Goal: Information Seeking & Learning: Learn about a topic

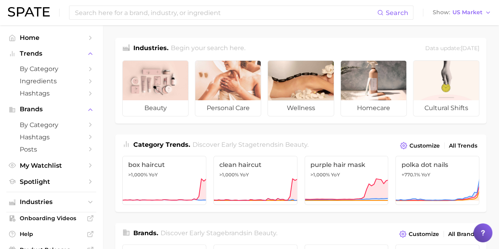
click at [44, 72] on span "by Category" at bounding box center [51, 68] width 63 height 7
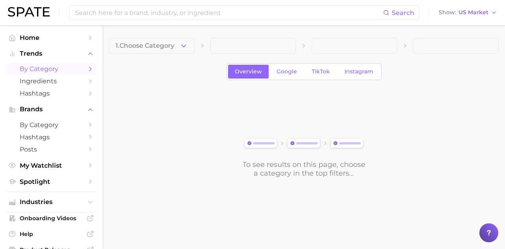
click at [269, 8] on input at bounding box center [228, 12] width 309 height 13
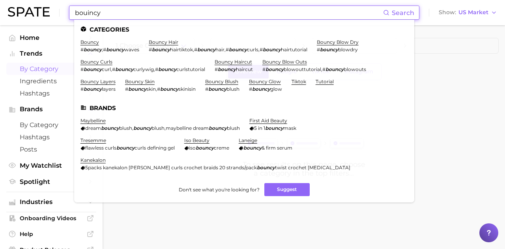
type input "bouincy"
click at [288, 108] on div "To see results on this page, choose a category in the top filters..." at bounding box center [304, 134] width 390 height 88
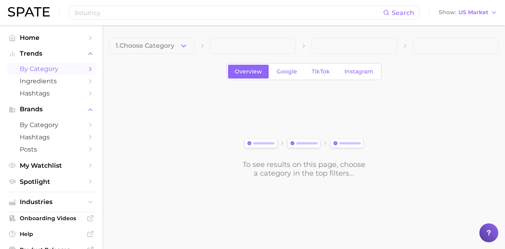
click at [168, 46] on span "1. Choose Category" at bounding box center [145, 45] width 59 height 7
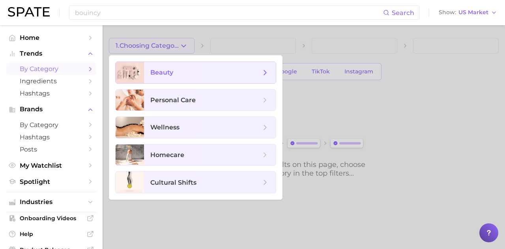
click at [177, 65] on span "beauty" at bounding box center [210, 72] width 132 height 21
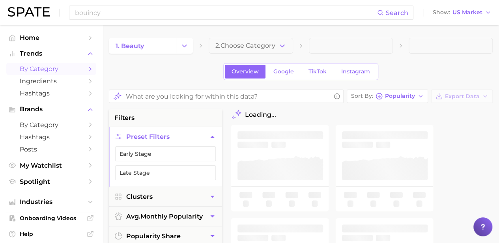
click at [285, 45] on icon "button" at bounding box center [282, 46] width 8 height 8
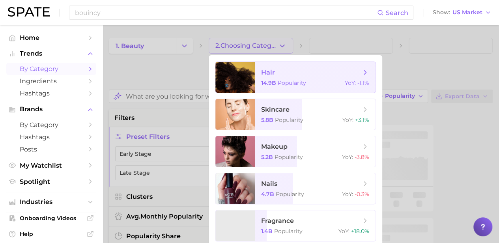
click at [288, 112] on span "skincare" at bounding box center [310, 109] width 99 height 9
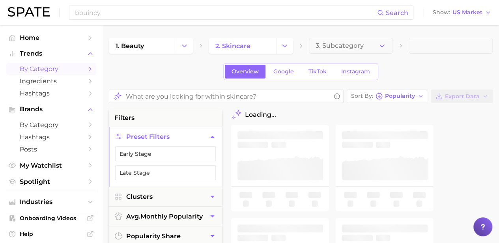
click at [288, 52] on button "3. Subcategory" at bounding box center [351, 46] width 84 height 16
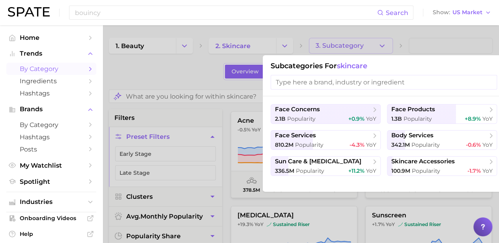
click at [288, 40] on div at bounding box center [249, 121] width 499 height 243
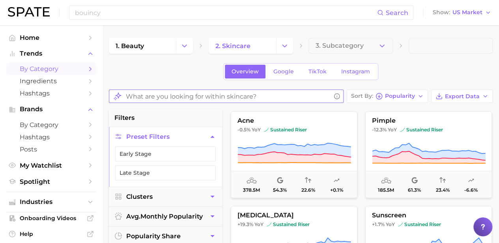
click at [288, 91] on input "What are you looking for within skincare?" at bounding box center [228, 96] width 205 height 15
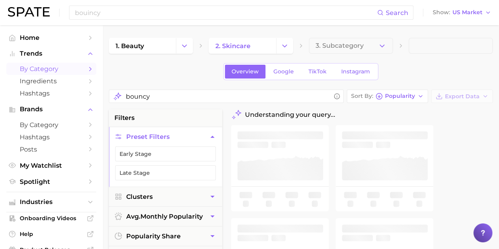
click at [288, 40] on button "3. Subcategory" at bounding box center [351, 46] width 84 height 16
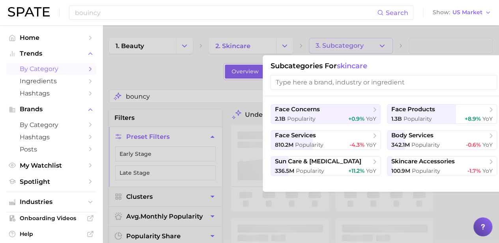
click at [288, 40] on div at bounding box center [249, 121] width 499 height 243
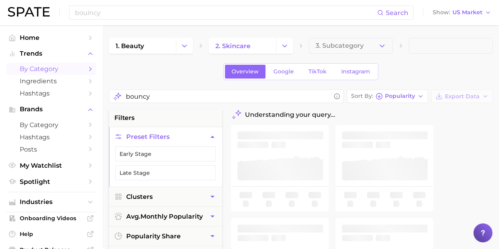
click at [159, 67] on div "Overview Google TikTok Instagram" at bounding box center [301, 71] width 384 height 17
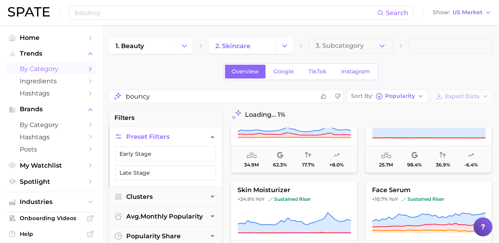
scroll to position [39, 0]
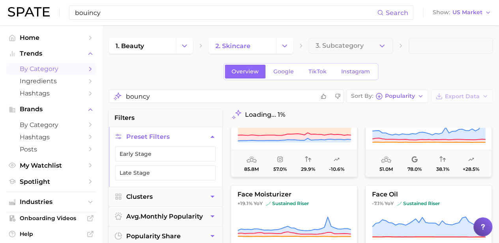
click at [148, 11] on input "bouincy" at bounding box center [225, 12] width 303 height 13
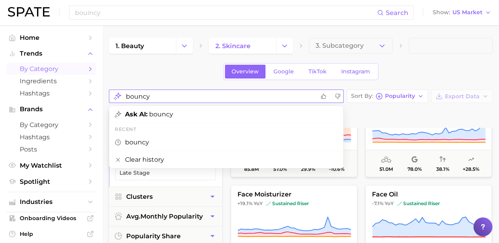
drag, startPoint x: 181, startPoint y: 95, endPoint x: 139, endPoint y: 31, distance: 77.0
click at [109, 97] on div "bouncy" at bounding box center [226, 96] width 235 height 13
type input "firming"
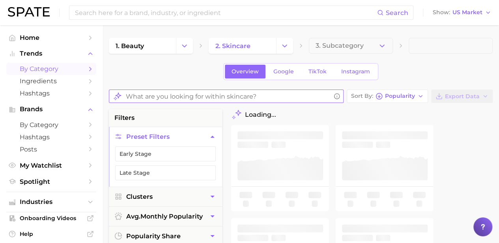
click at [180, 101] on input "What are you looking for within skincare?" at bounding box center [228, 96] width 205 height 15
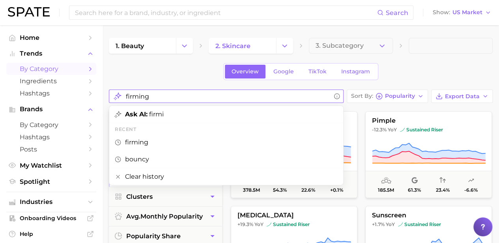
type input "firming"
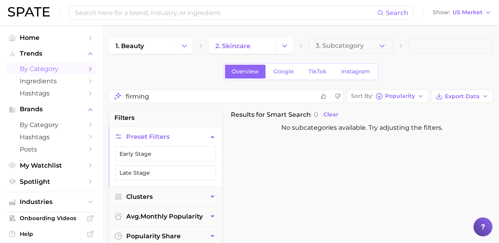
click at [184, 16] on input at bounding box center [225, 12] width 303 height 13
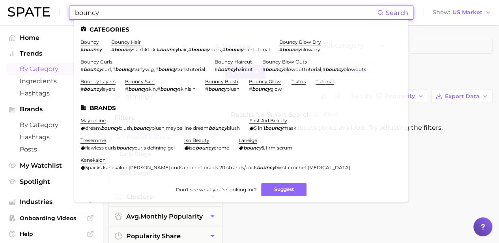
type input "bouncy"
click at [92, 43] on link "bouncy" at bounding box center [89, 42] width 19 height 6
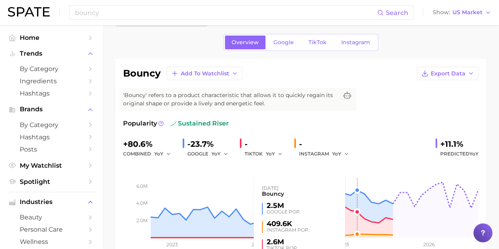
scroll to position [39, 0]
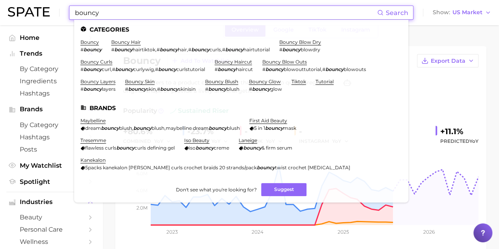
drag, startPoint x: 125, startPoint y: 6, endPoint x: 75, endPoint y: 7, distance: 50.5
click at [75, 7] on input "bouncy" at bounding box center [225, 12] width 303 height 13
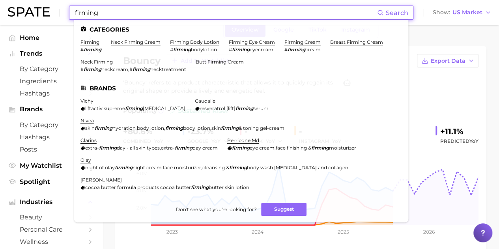
click at [96, 41] on link "firming" at bounding box center [89, 42] width 19 height 6
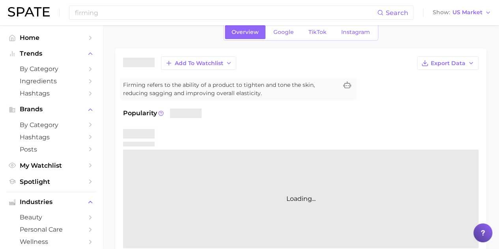
scroll to position [79, 0]
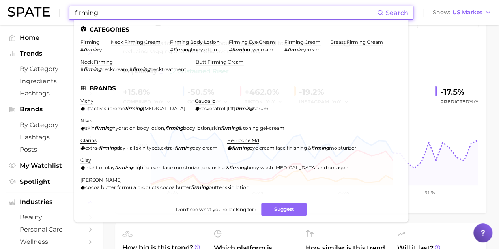
drag, startPoint x: 158, startPoint y: 13, endPoint x: 61, endPoint y: 8, distance: 96.8
click at [61, 8] on div "firming Search Categories firming # firming neck firming cream firming body lot…" at bounding box center [249, 12] width 483 height 25
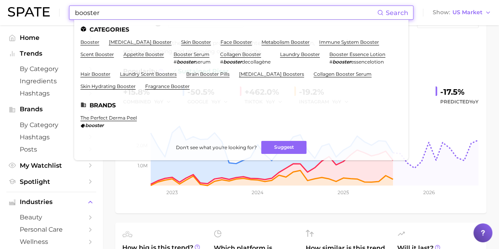
click at [94, 42] on link "booster" at bounding box center [89, 42] width 19 height 6
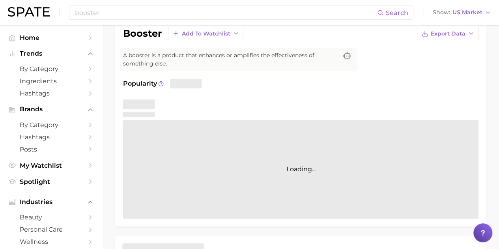
scroll to position [79, 0]
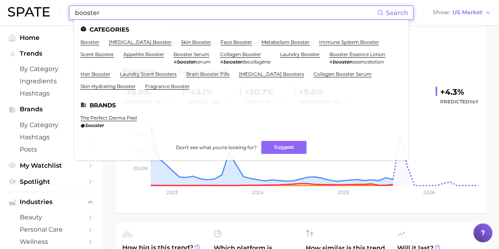
drag, startPoint x: 131, startPoint y: 16, endPoint x: 107, endPoint y: 17, distance: 24.1
click at [107, 17] on input "booster" at bounding box center [225, 12] width 303 height 13
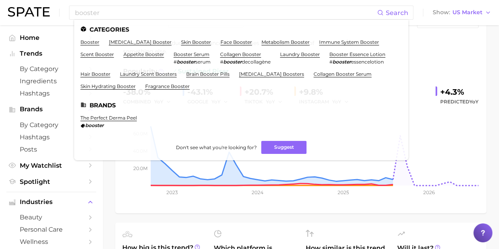
drag, startPoint x: 97, startPoint y: 3, endPoint x: 103, endPoint y: 8, distance: 8.1
click at [98, 5] on div "booster Search Categories booster testosterone booster skin booster face booste…" at bounding box center [249, 12] width 483 height 25
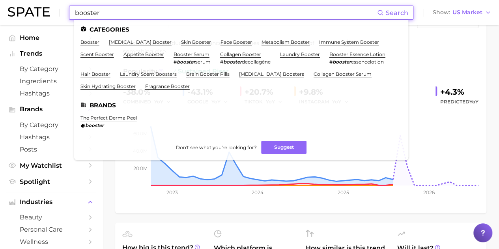
drag, startPoint x: 104, startPoint y: 9, endPoint x: 64, endPoint y: 2, distance: 41.3
click at [64, 2] on div "booster Search Categories booster testosterone booster skin booster face booste…" at bounding box center [249, 12] width 483 height 25
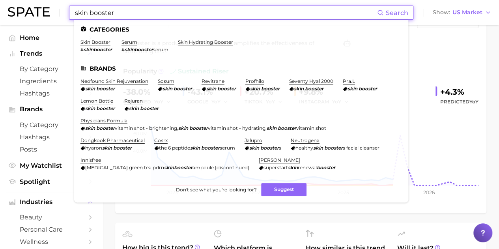
click at [94, 44] on link "skin booster" at bounding box center [95, 42] width 30 height 6
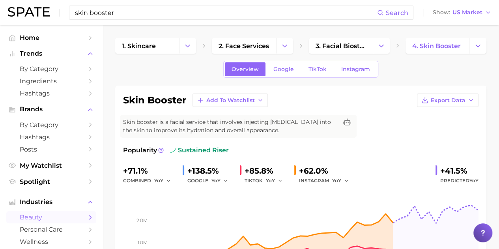
click at [263, 16] on input "skin booster" at bounding box center [225, 12] width 303 height 13
click at [264, 18] on input "skin booster" at bounding box center [225, 12] width 303 height 13
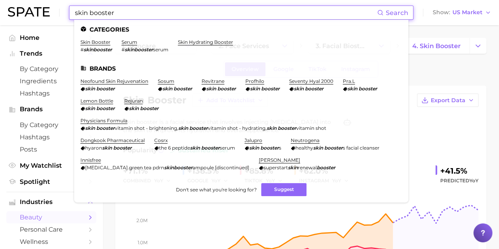
click at [264, 18] on input "skin booster" at bounding box center [225, 12] width 303 height 13
click at [264, 19] on input "skin booster" at bounding box center [225, 12] width 303 height 13
drag, startPoint x: 264, startPoint y: 19, endPoint x: 191, endPoint y: 6, distance: 74.1
click at [191, 6] on input "skin booster" at bounding box center [225, 12] width 303 height 13
click at [190, 7] on input "skin booster" at bounding box center [225, 12] width 303 height 13
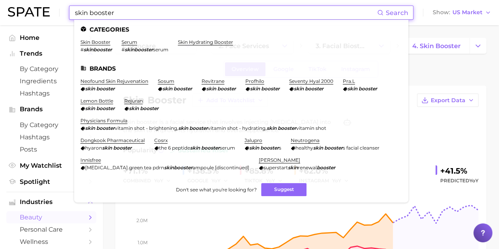
click at [190, 8] on input "skin booster" at bounding box center [225, 12] width 303 height 13
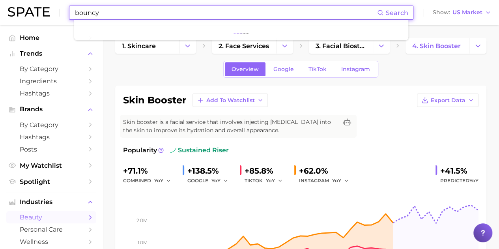
type input "bouncy"
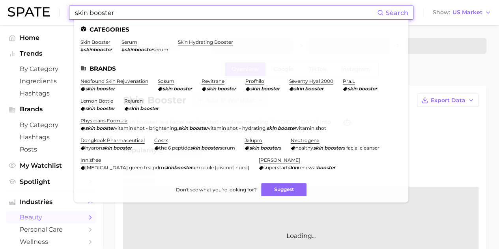
click at [133, 17] on input "skin booster" at bounding box center [225, 12] width 303 height 13
drag, startPoint x: 133, startPoint y: 17, endPoint x: 2, endPoint y: 18, distance: 131.0
click at [1, 19] on header "skin booster Search Categories skin booster # skinbooster serum # skinbooster s…" at bounding box center [249, 12] width 499 height 25
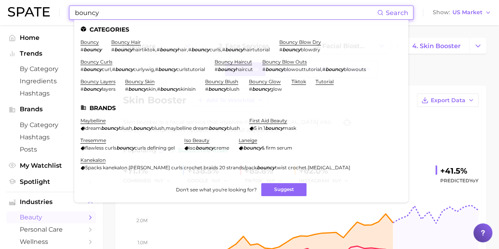
type input "bouncy"
click at [96, 39] on link "bouncy" at bounding box center [89, 42] width 19 height 6
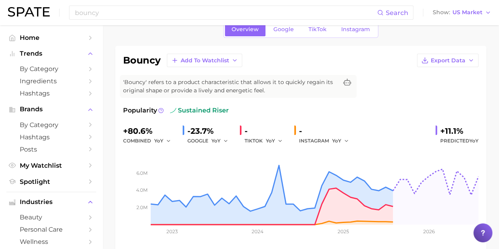
scroll to position [79, 0]
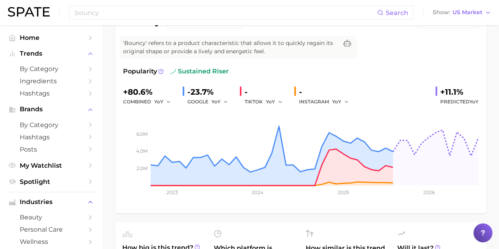
click at [245, 90] on div "-" at bounding box center [266, 92] width 43 height 13
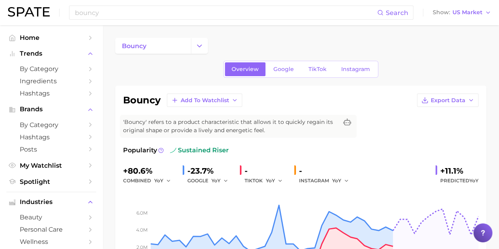
click at [279, 66] on span "Google" at bounding box center [283, 69] width 21 height 7
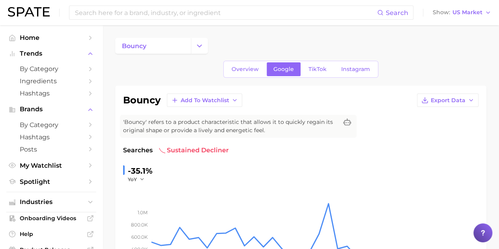
click at [259, 63] on link "Overview" at bounding box center [245, 69] width 41 height 14
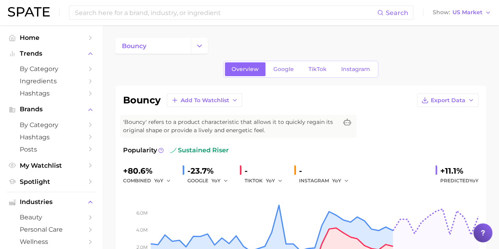
click at [322, 65] on link "TikTok" at bounding box center [318, 69] width 32 height 14
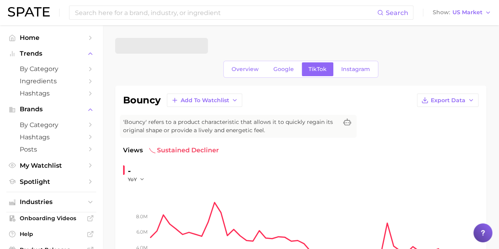
click at [249, 68] on span "Overview" at bounding box center [245, 69] width 27 height 7
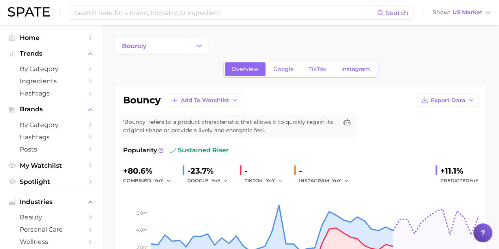
click at [157, 13] on input at bounding box center [225, 12] width 303 height 13
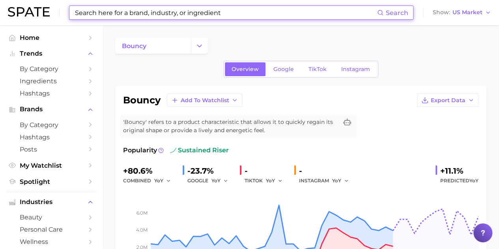
click at [157, 13] on input at bounding box center [225, 12] width 303 height 13
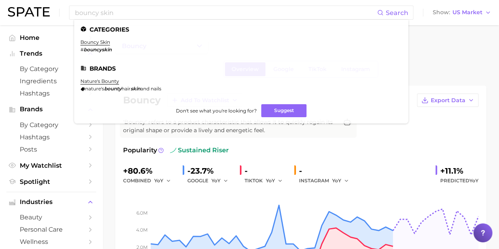
click at [97, 40] on link "bouncy skin" at bounding box center [95, 42] width 30 height 6
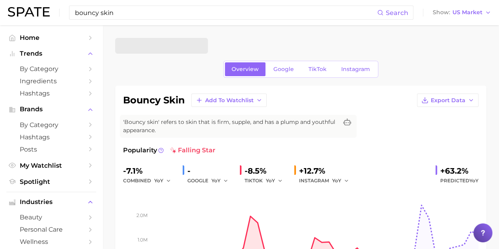
click at [118, 15] on input "bouncy skin" at bounding box center [225, 12] width 303 height 13
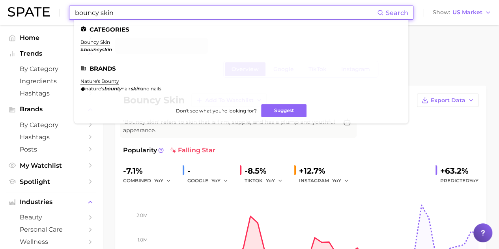
click at [118, 15] on input "bouncy skin" at bounding box center [225, 12] width 303 height 13
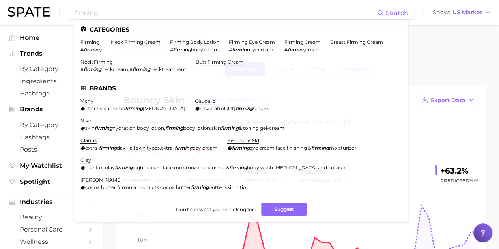
click at [97, 41] on link "firming" at bounding box center [89, 42] width 19 height 6
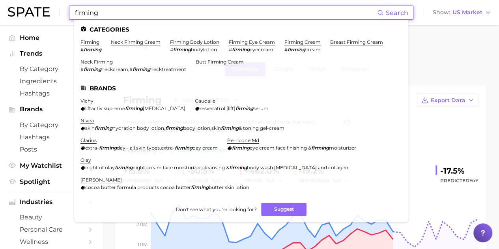
drag, startPoint x: 122, startPoint y: 17, endPoint x: 70, endPoint y: 9, distance: 52.6
click at [70, 9] on div "firming Search Categories firming # firming neck firming cream firming body lot…" at bounding box center [241, 13] width 344 height 14
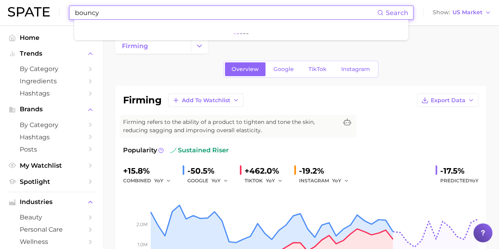
type input "bouncy"
click at [286, 72] on link "Google" at bounding box center [284, 69] width 34 height 14
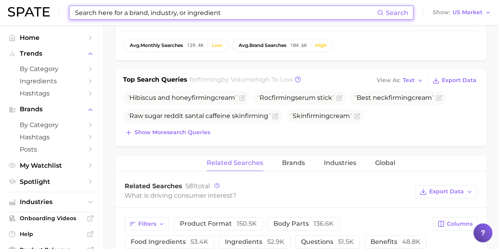
scroll to position [237, 0]
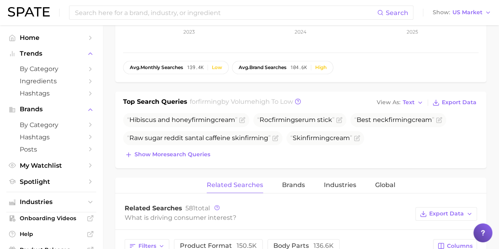
click at [274, 66] on span "avg. brand searches" at bounding box center [263, 68] width 48 height 6
click at [306, 67] on span "104.6k" at bounding box center [298, 68] width 17 height 6
click at [168, 13] on input at bounding box center [225, 12] width 303 height 13
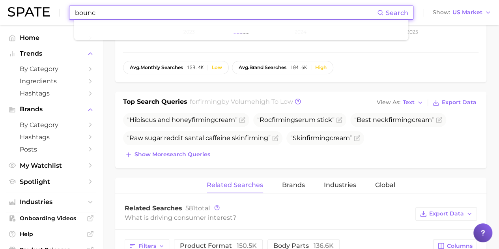
type input "bouncy"
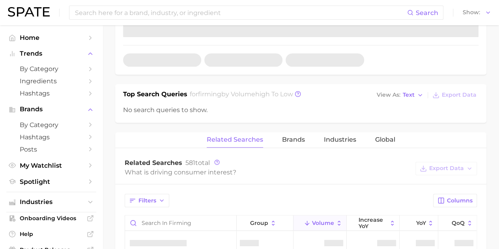
scroll to position [244, 0]
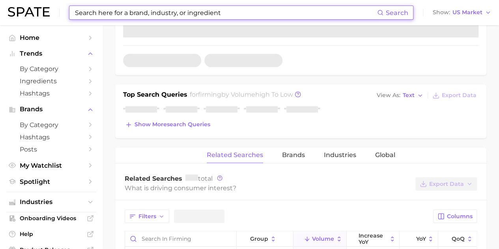
click at [186, 6] on input at bounding box center [225, 12] width 303 height 13
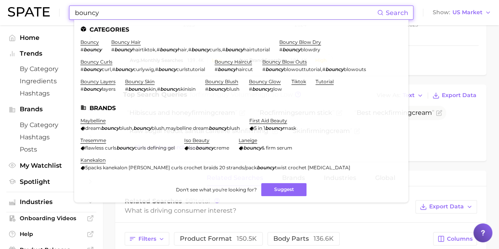
type input "bouncy"
click at [93, 42] on link "bouncy" at bounding box center [89, 42] width 19 height 6
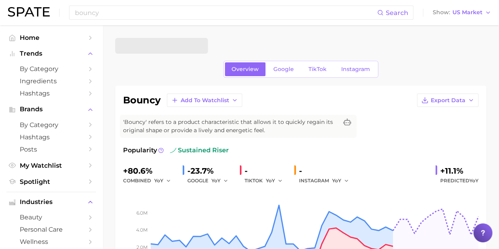
click at [290, 70] on span "Google" at bounding box center [283, 69] width 21 height 7
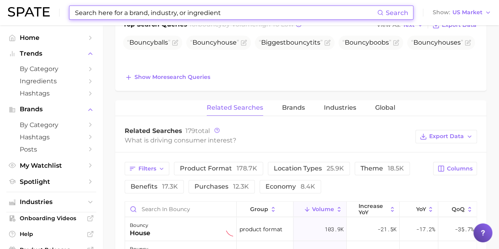
scroll to position [237, 0]
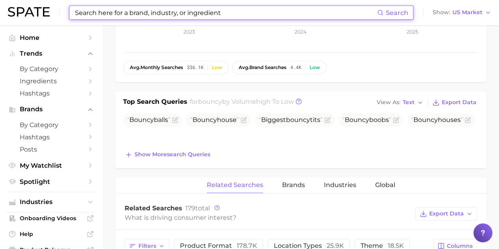
click at [166, 153] on span "Show more search queries" at bounding box center [173, 154] width 76 height 7
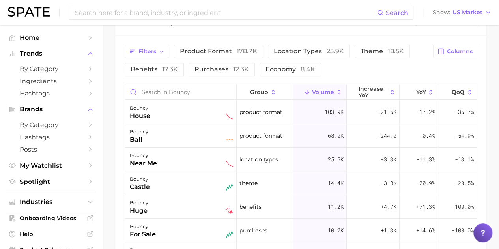
scroll to position [450, 0]
click at [131, 17] on input at bounding box center [225, 12] width 303 height 13
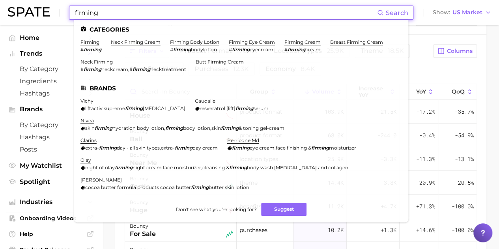
type input "firming"
click at [99, 43] on li "firming # firming" at bounding box center [90, 45] width 21 height 13
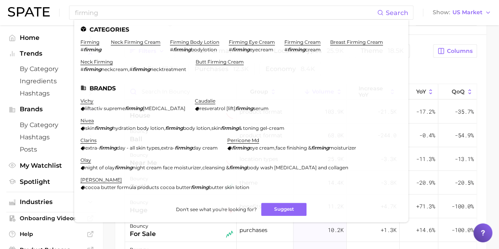
click at [96, 41] on link "firming" at bounding box center [89, 42] width 19 height 6
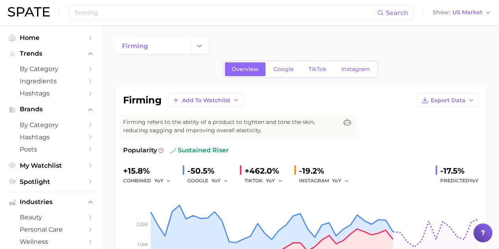
click at [290, 74] on link "Google" at bounding box center [284, 69] width 34 height 14
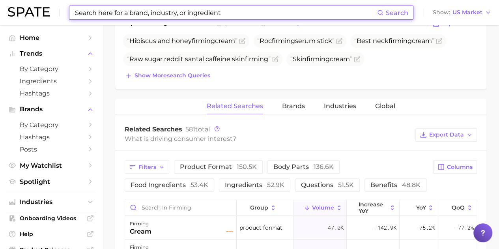
scroll to position [434, 0]
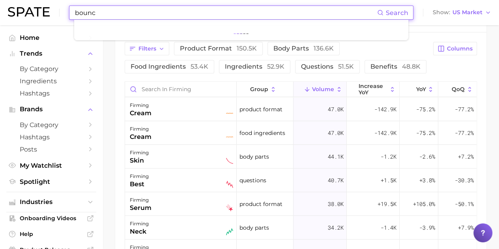
type input "bouncy"
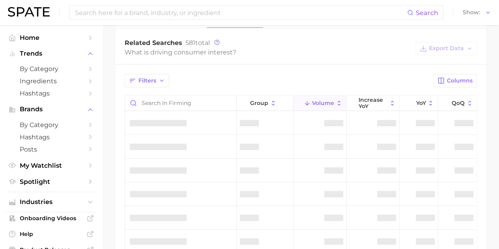
click at [124, 15] on input at bounding box center [240, 12] width 333 height 13
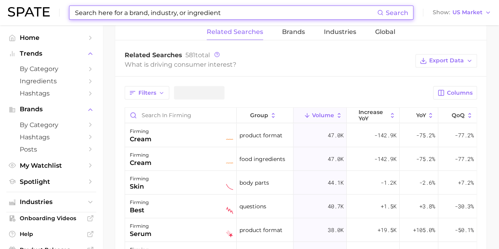
scroll to position [364, 0]
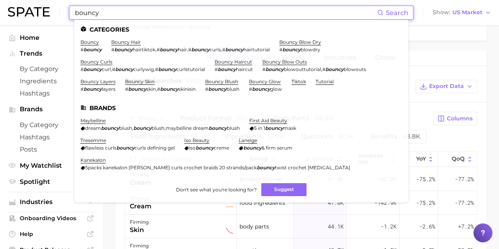
type input "bouncy"
click at [95, 42] on link "bouncy" at bounding box center [89, 42] width 19 height 6
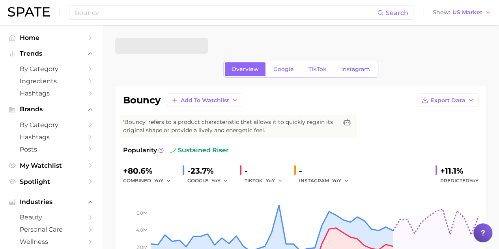
click at [282, 75] on link "Google" at bounding box center [284, 69] width 34 height 14
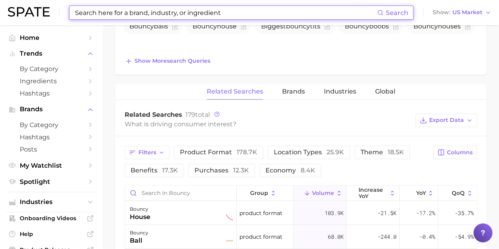
scroll to position [355, 0]
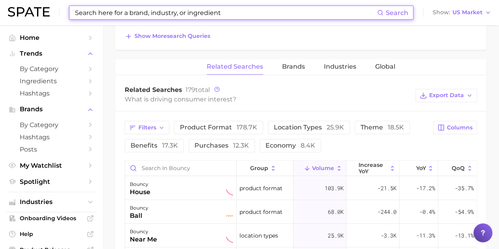
click at [289, 71] on button "Brands" at bounding box center [293, 66] width 23 height 15
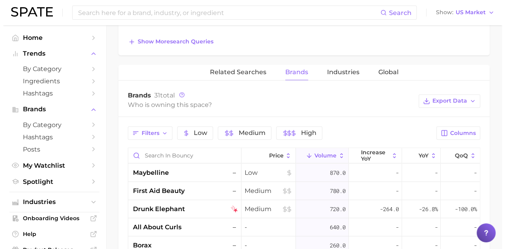
scroll to position [395, 0]
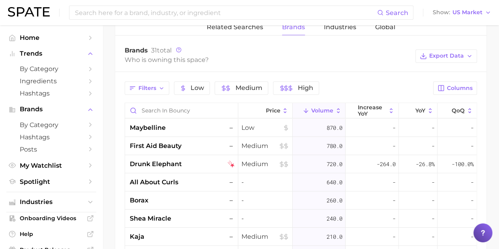
click at [155, 124] on span "maybelline" at bounding box center [148, 127] width 36 height 9
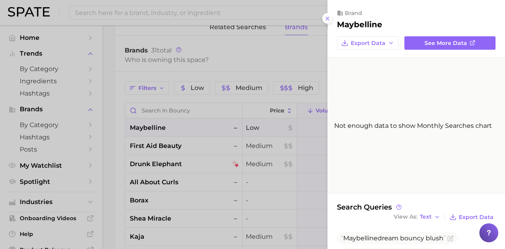
scroll to position [118, 0]
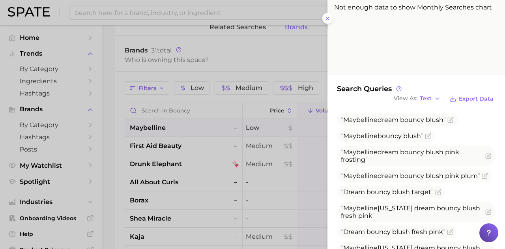
click at [173, 153] on div at bounding box center [252, 124] width 505 height 249
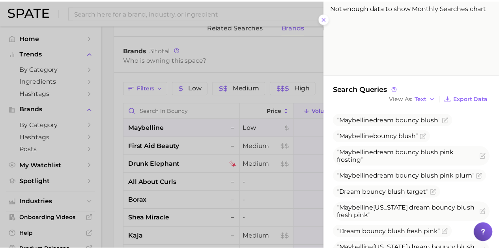
scroll to position [0, 0]
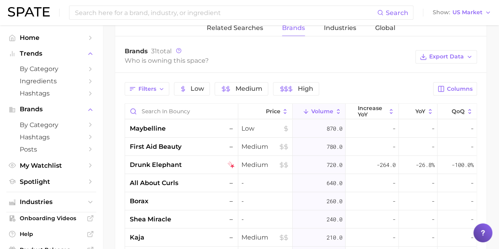
click at [169, 142] on span "first aid beauty" at bounding box center [156, 146] width 52 height 9
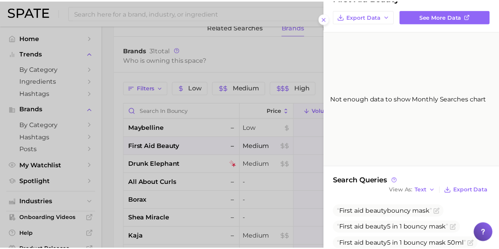
scroll to position [45, 0]
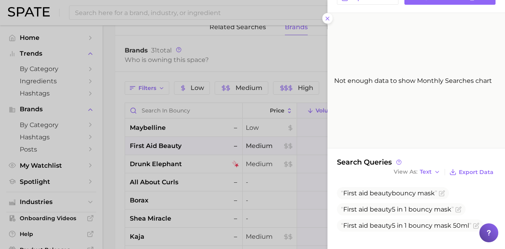
click at [176, 163] on div at bounding box center [252, 124] width 505 height 249
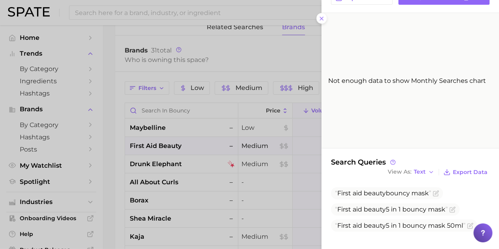
scroll to position [0, 0]
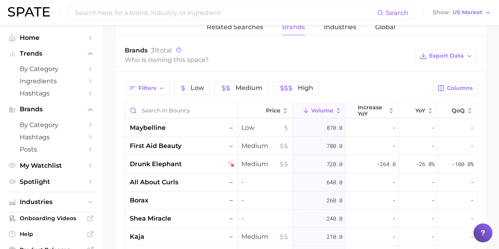
click at [159, 166] on span "drunk elephant" at bounding box center [156, 163] width 52 height 9
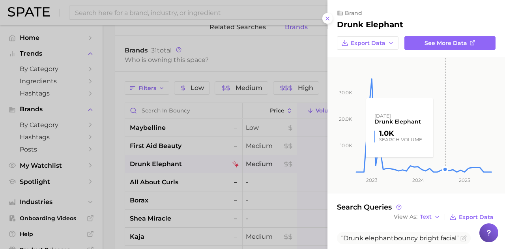
scroll to position [13, 0]
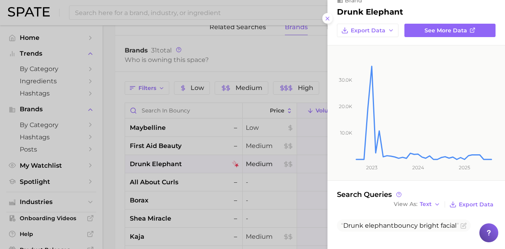
click at [189, 174] on div at bounding box center [252, 124] width 505 height 249
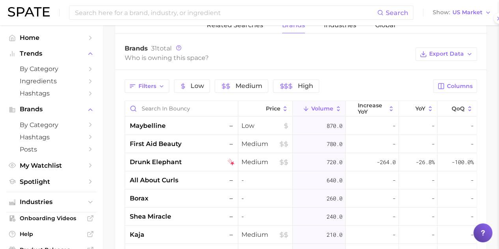
scroll to position [0, 0]
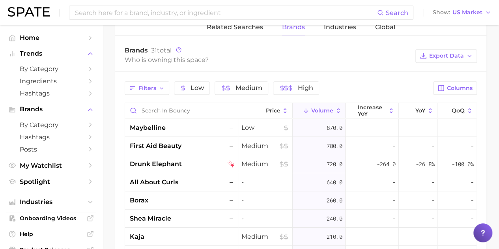
click at [168, 183] on span "all about curls" at bounding box center [154, 182] width 49 height 9
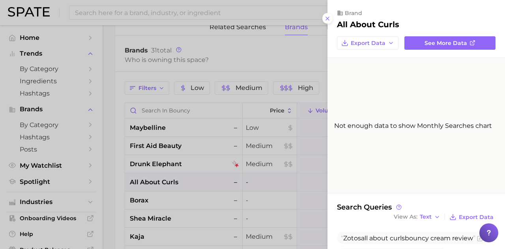
scroll to position [69, 0]
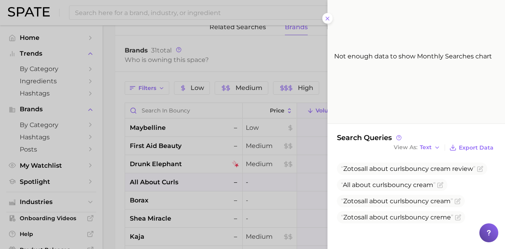
click at [196, 174] on div at bounding box center [252, 124] width 505 height 249
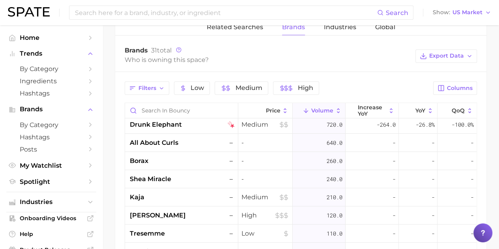
scroll to position [158, 0]
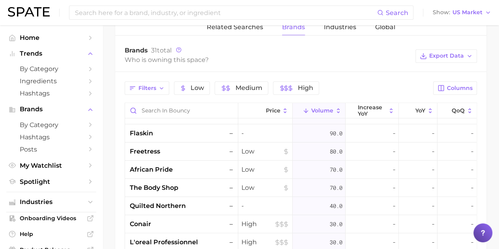
click at [170, 16] on input at bounding box center [225, 12] width 303 height 13
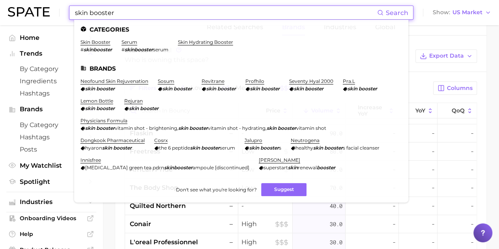
type input "skin booster"
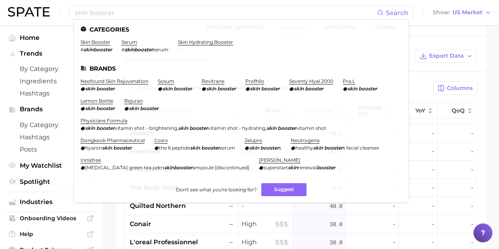
click at [90, 43] on link "skin booster" at bounding box center [95, 42] width 30 height 6
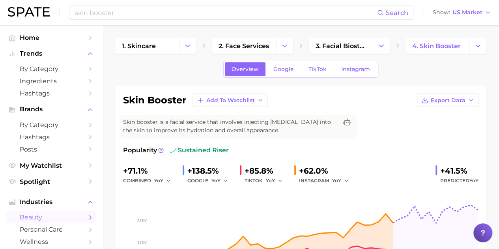
click at [279, 70] on span "Google" at bounding box center [283, 69] width 21 height 7
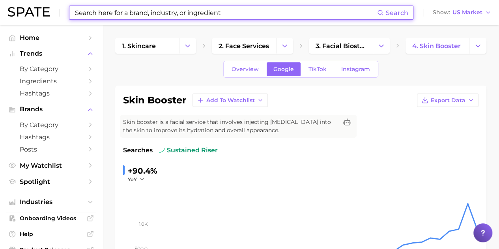
click at [253, 66] on span "Overview" at bounding box center [245, 69] width 27 height 7
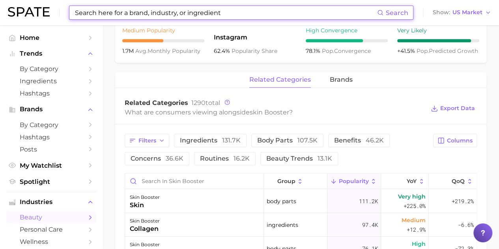
scroll to position [395, 0]
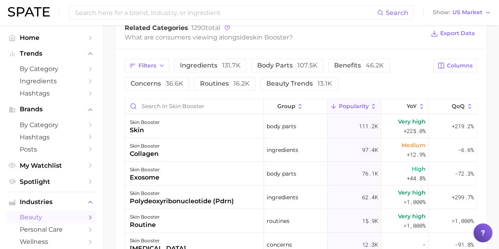
click at [198, 62] on span "ingredients 131.7k" at bounding box center [210, 65] width 61 height 6
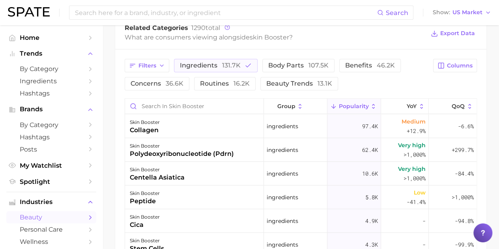
click at [198, 62] on span "ingredients 131.7k" at bounding box center [210, 65] width 61 height 6
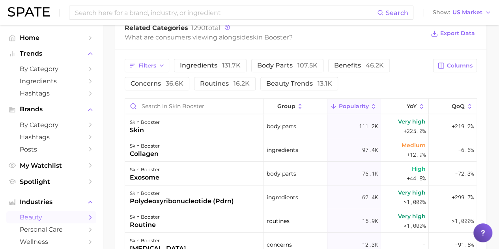
click at [274, 60] on button "body parts 107.5k" at bounding box center [287, 65] width 72 height 13
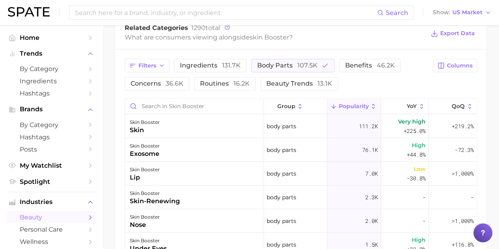
click at [273, 60] on button "body parts 107.5k" at bounding box center [292, 65] width 83 height 13
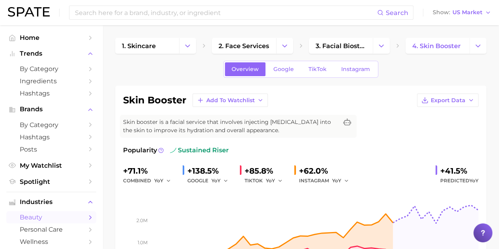
scroll to position [39, 0]
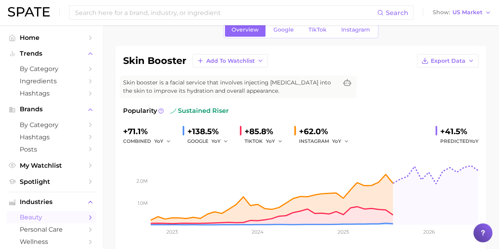
click at [278, 30] on span "Google" at bounding box center [283, 29] width 21 height 7
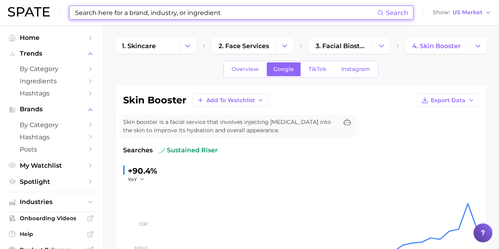
click at [311, 67] on span "TikTok" at bounding box center [318, 69] width 18 height 7
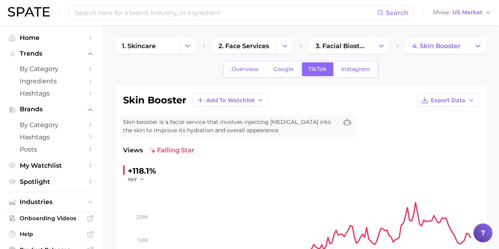
click at [354, 73] on link "Instagram" at bounding box center [356, 69] width 42 height 14
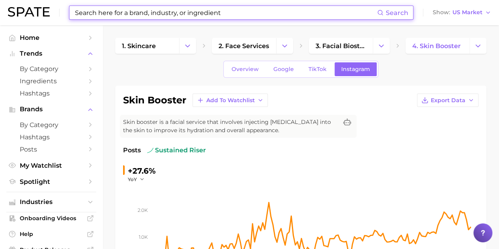
click at [251, 66] on span "Overview" at bounding box center [245, 69] width 27 height 7
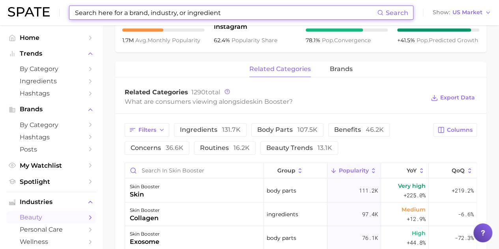
scroll to position [355, 0]
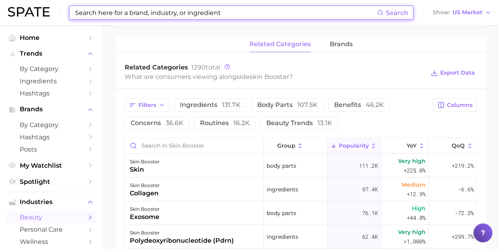
click at [352, 42] on div "related categories brands" at bounding box center [300, 45] width 371 height 16
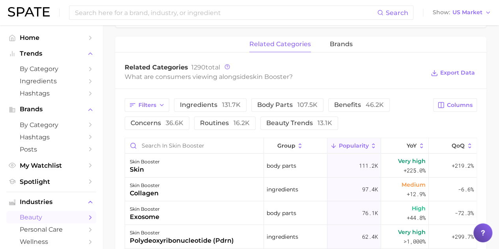
click at [345, 46] on span "brands" at bounding box center [341, 44] width 23 height 7
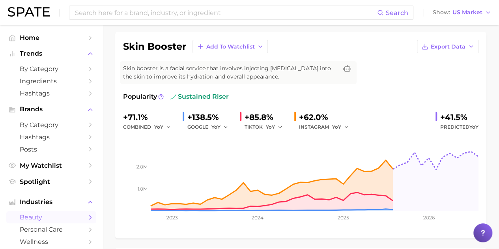
scroll to position [0, 0]
